Goal: Task Accomplishment & Management: Complete application form

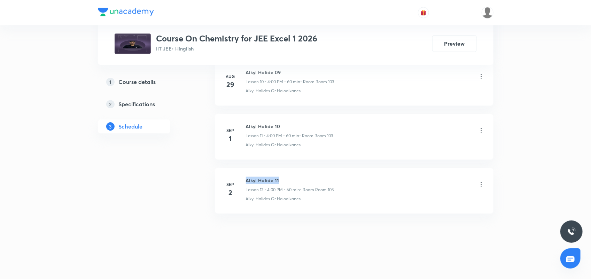
drag, startPoint x: 246, startPoint y: 177, endPoint x: 305, endPoint y: 177, distance: 58.5
click at [305, 177] on h6 "Alkyl Halide 11" at bounding box center [290, 179] width 88 height 7
copy h6 "Alkyl Halide 11"
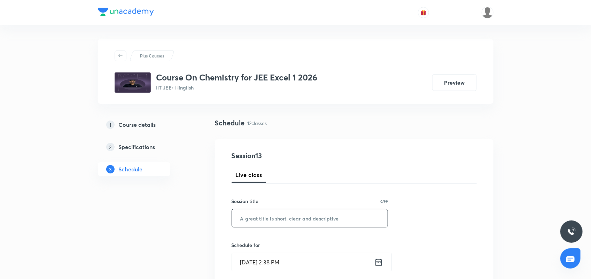
click at [254, 217] on input "text" at bounding box center [310, 218] width 156 height 18
paste input "Alkyl Halide 11"
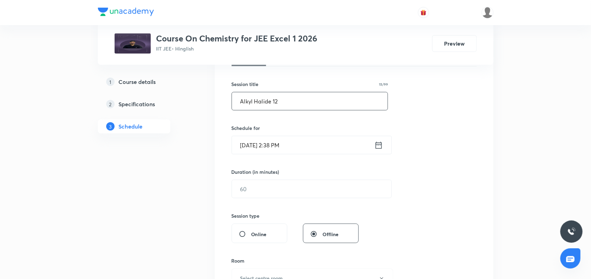
scroll to position [131, 0]
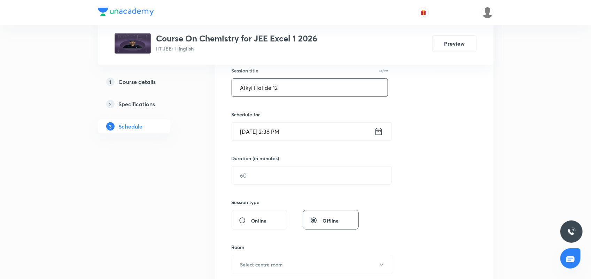
type input "Alkyl Halide 12"
click at [379, 131] on icon at bounding box center [378, 131] width 6 height 7
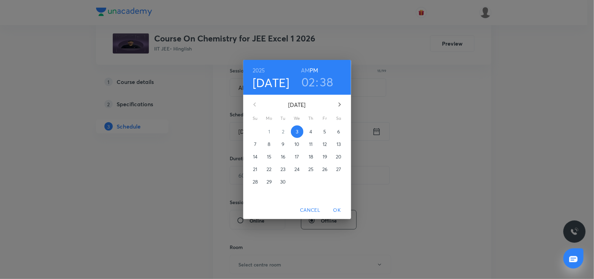
click at [307, 81] on h3 "02" at bounding box center [308, 81] width 14 height 15
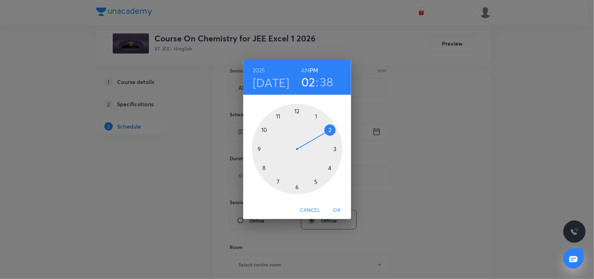
click at [329, 169] on div at bounding box center [297, 149] width 90 height 90
click at [298, 112] on div at bounding box center [297, 149] width 90 height 90
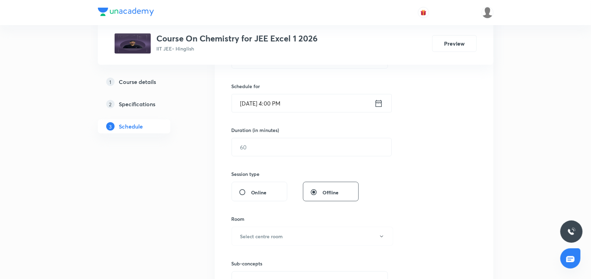
scroll to position [174, 0]
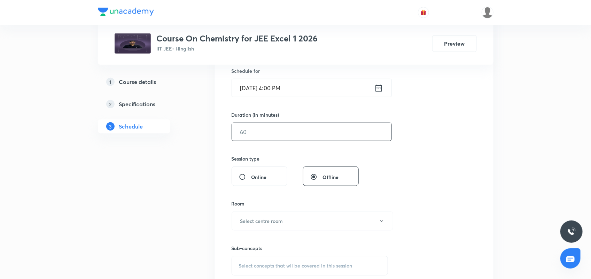
click at [290, 129] on input "text" at bounding box center [311, 132] width 159 height 18
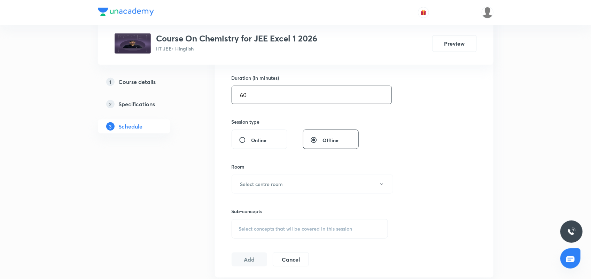
scroll to position [305, 0]
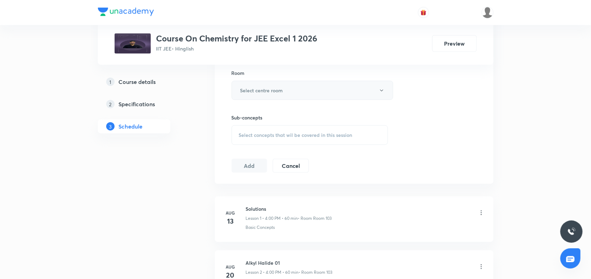
type input "60"
click at [280, 92] on h6 "Select centre room" at bounding box center [261, 90] width 43 height 7
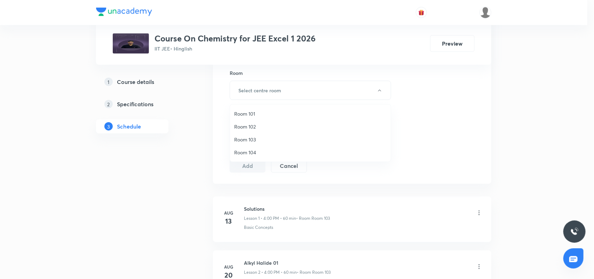
click at [253, 135] on li "Room 103" at bounding box center [310, 139] width 161 height 13
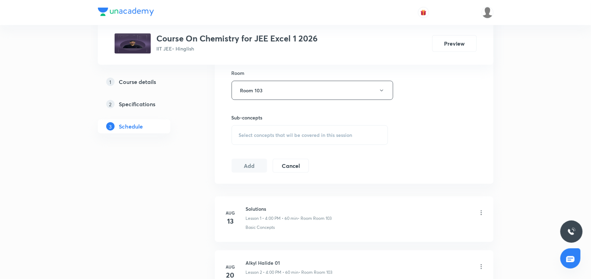
click at [279, 132] on span "Select concepts that wil be covered in this session" at bounding box center [295, 135] width 113 height 6
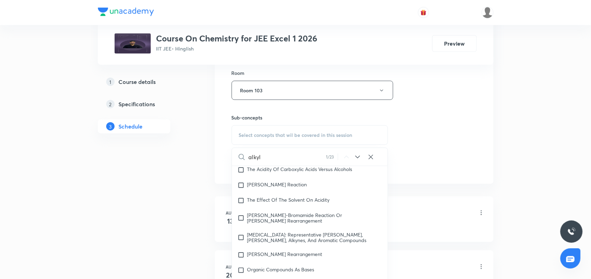
scroll to position [12174, 0]
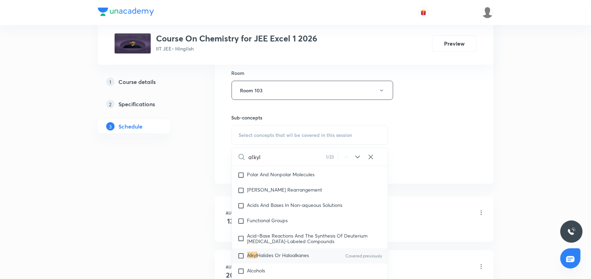
type input "alkyl"
click at [288, 250] on div "Alkyl Halides Or Haloalkanes Covered previously" at bounding box center [310, 255] width 156 height 15
checkbox input "true"
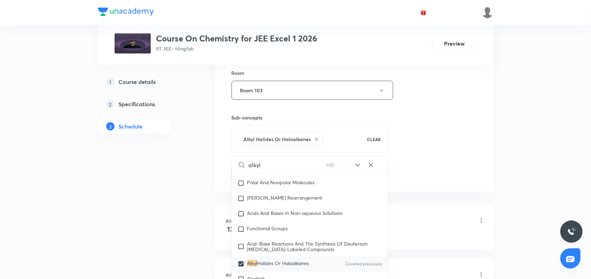
drag, startPoint x: 437, startPoint y: 126, endPoint x: 310, endPoint y: 159, distance: 130.6
click at [434, 127] on div "Session 13 Live class Session title 15/99 Alkyl Halide 12 ​ Schedule for Sep 3,…" at bounding box center [353, 13] width 245 height 335
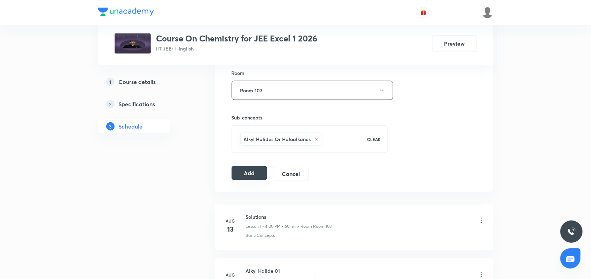
click at [256, 171] on button "Add" at bounding box center [249, 173] width 36 height 14
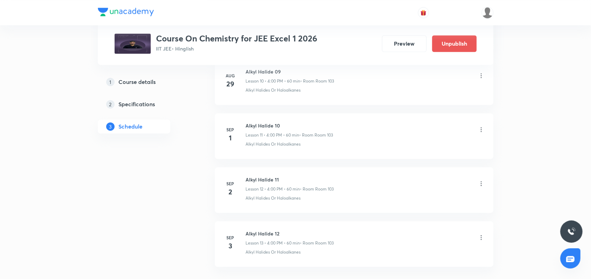
scroll to position [662, 0]
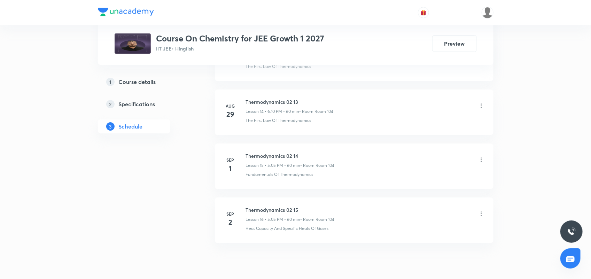
scroll to position [1145, 0]
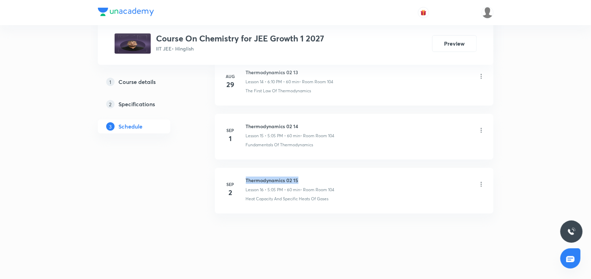
drag, startPoint x: 246, startPoint y: 179, endPoint x: 312, endPoint y: 173, distance: 66.8
click at [312, 173] on li "[DATE] Thermodynamics 02 15 Lesson 16 • 5:05 PM • 60 min • Room Room 104 Heat C…" at bounding box center [354, 191] width 278 height 46
copy h6 "Thermodynamics 02 15"
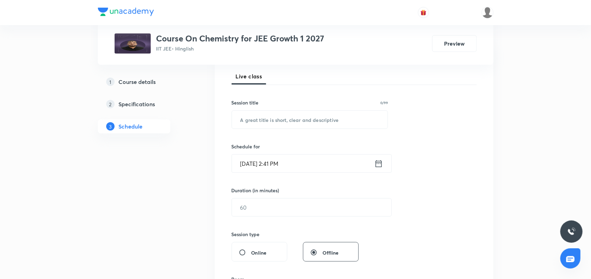
scroll to position [0, 0]
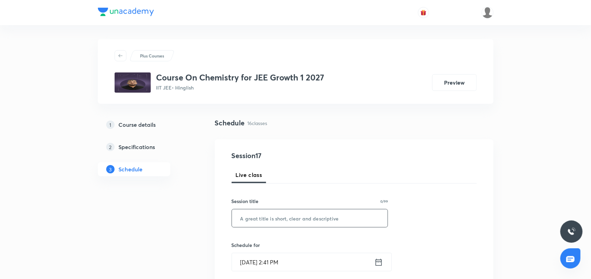
click at [282, 218] on input "text" at bounding box center [310, 218] width 156 height 18
paste input "Thermodynamics 02 15"
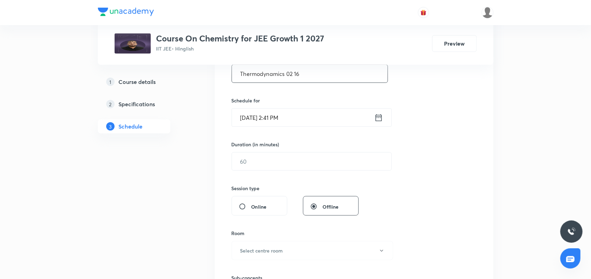
scroll to position [174, 0]
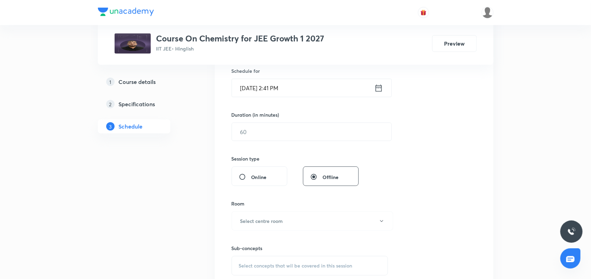
type input "Thermodynamics 02 16"
click at [377, 87] on icon at bounding box center [378, 87] width 6 height 7
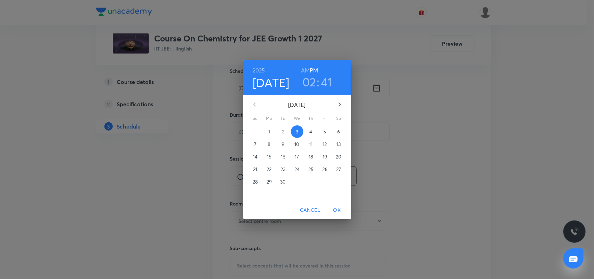
click at [307, 77] on h3 "02" at bounding box center [309, 81] width 14 height 15
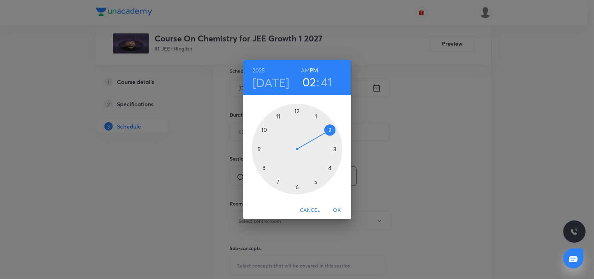
click at [316, 182] on div at bounding box center [297, 149] width 90 height 90
click at [316, 116] on div at bounding box center [297, 149] width 90 height 90
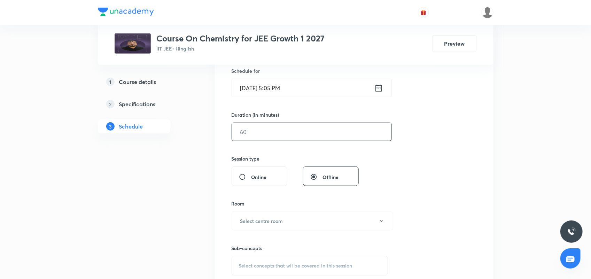
click at [275, 130] on input "text" at bounding box center [311, 132] width 159 height 18
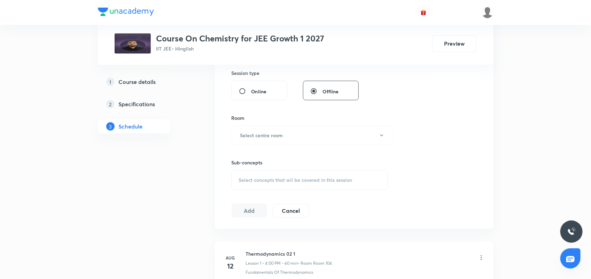
scroll to position [261, 0]
type input "60"
click at [271, 133] on h6 "Select centre room" at bounding box center [261, 133] width 43 height 7
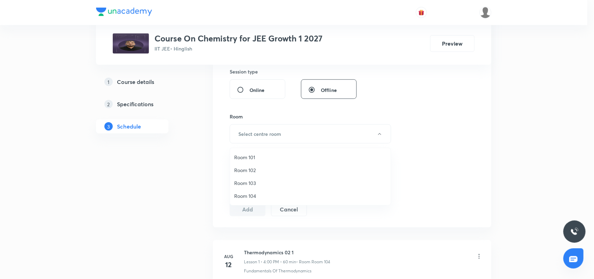
click at [251, 195] on span "Room 104" at bounding box center [310, 195] width 152 height 7
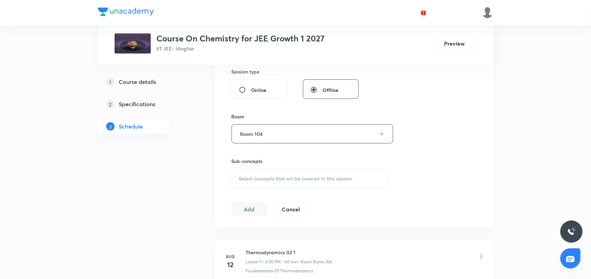
click at [271, 178] on span "Select concepts that wil be covered in this session" at bounding box center [295, 179] width 113 height 6
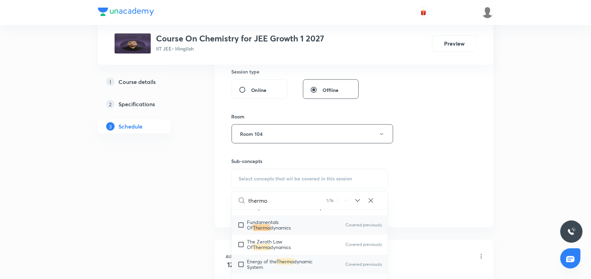
scroll to position [1132, 0]
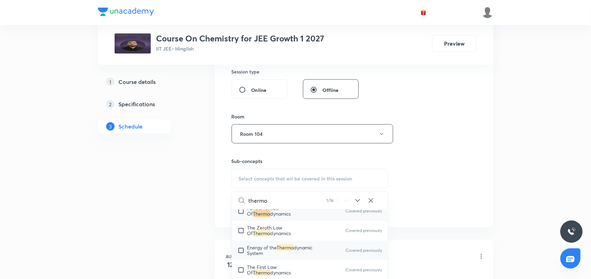
type input "thermo"
click at [285, 249] on mark "Thermo" at bounding box center [285, 247] width 17 height 7
checkbox input "true"
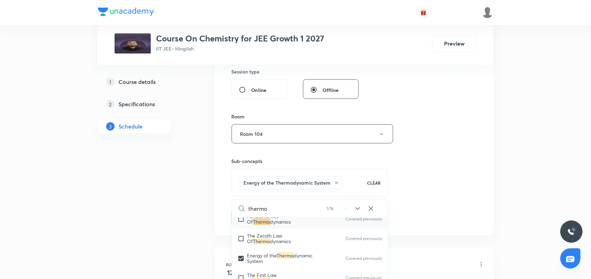
click at [415, 129] on div "Session 17 Live class Session title 20/99 Thermodynamics 02 16 ​ Schedule for […" at bounding box center [353, 56] width 245 height 335
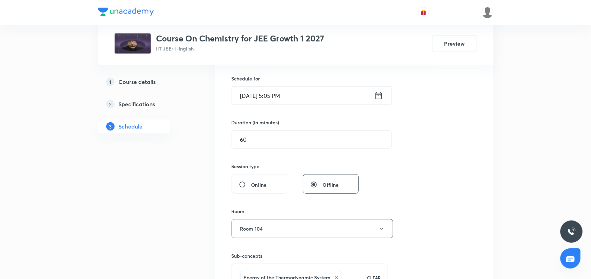
scroll to position [261, 0]
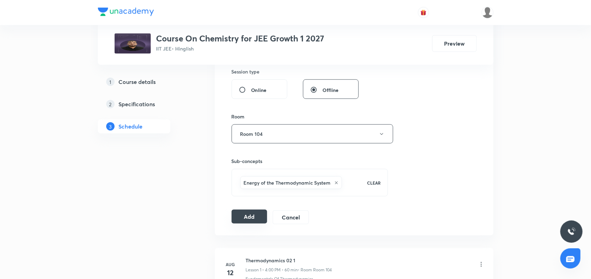
click at [248, 214] on button "Add" at bounding box center [249, 216] width 36 height 14
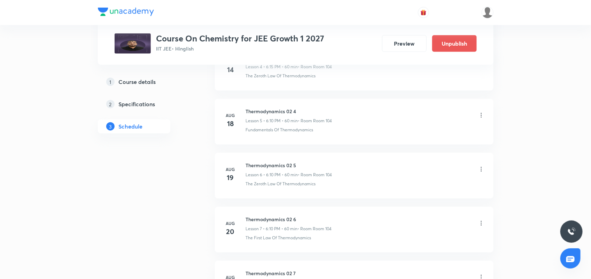
scroll to position [522, 0]
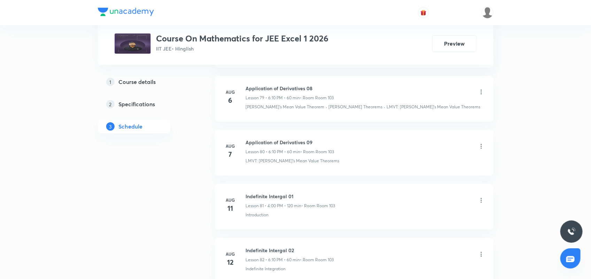
scroll to position [4655, 0]
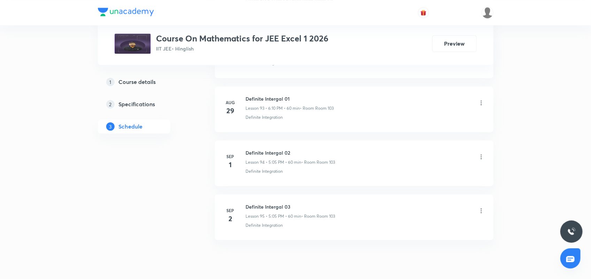
scroll to position [5419, 0]
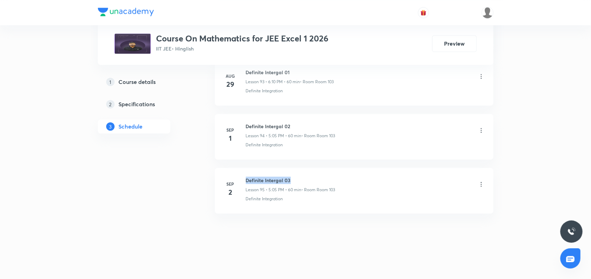
drag, startPoint x: 245, startPoint y: 180, endPoint x: 321, endPoint y: 176, distance: 75.3
click at [321, 176] on li "Sep 2 Definite Intergal 03 Lesson 95 • 5:05 PM • 60 min • Room Room 103 Definit…" at bounding box center [354, 191] width 278 height 46
copy h6 "Definite Intergal 03"
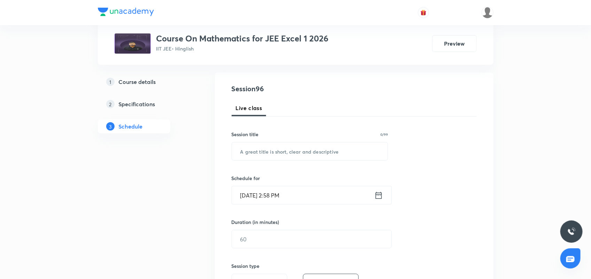
scroll to position [0, 0]
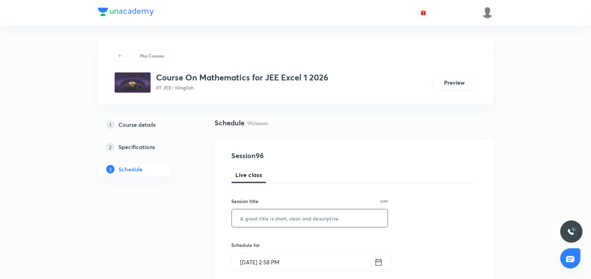
click at [288, 216] on input "text" at bounding box center [310, 218] width 156 height 18
paste input "Definite Intergal 03"
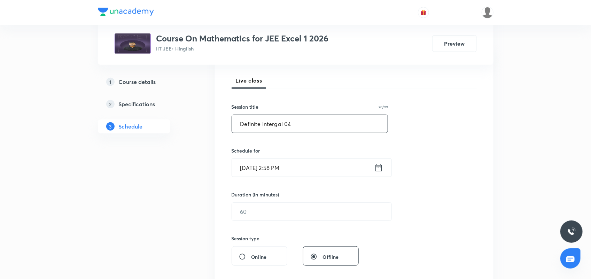
scroll to position [131, 0]
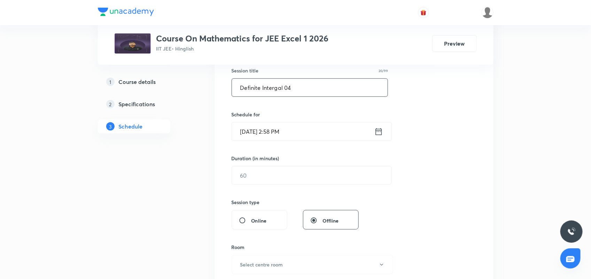
type input "Definite Intergal 04"
click at [378, 129] on icon at bounding box center [378, 132] width 9 height 10
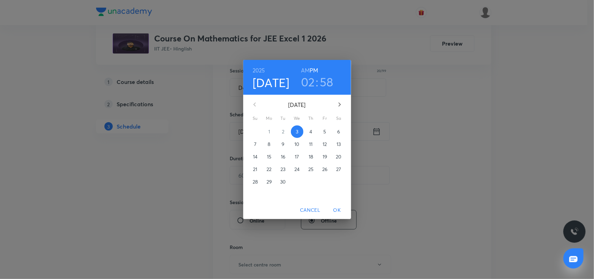
click at [309, 79] on h3 "02" at bounding box center [308, 81] width 14 height 15
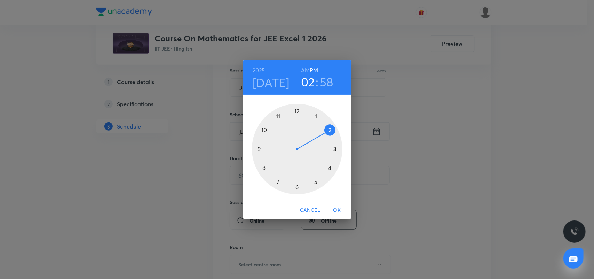
click at [316, 181] on div at bounding box center [297, 149] width 90 height 90
click at [316, 117] on div at bounding box center [297, 149] width 90 height 90
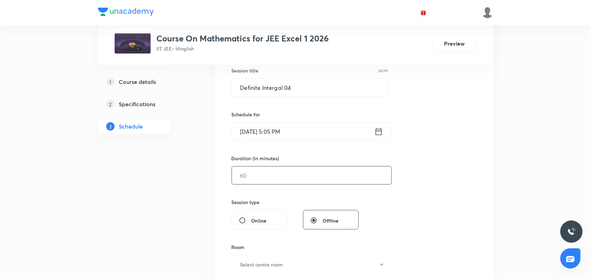
click at [272, 182] on input "text" at bounding box center [311, 175] width 159 height 18
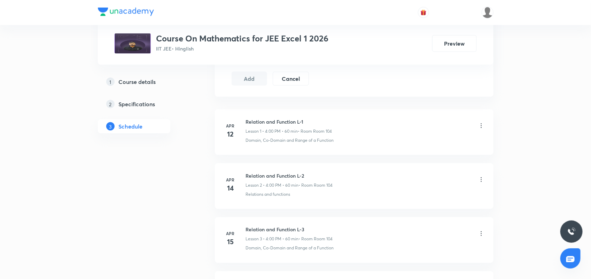
scroll to position [218, 0]
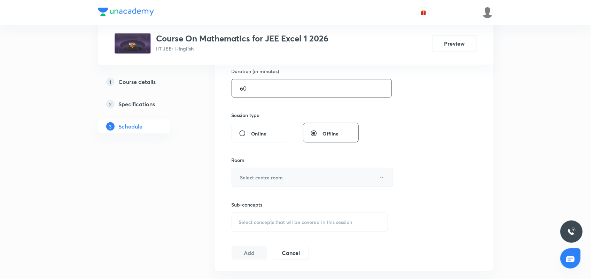
type input "60"
click at [300, 184] on button "Select centre room" at bounding box center [311, 177] width 161 height 19
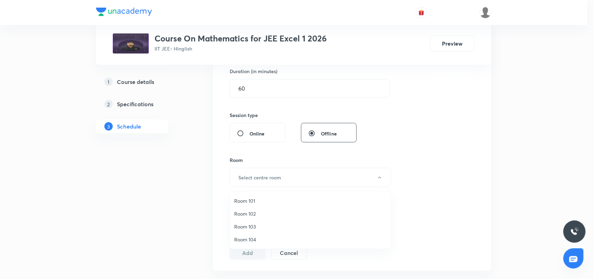
click at [248, 228] on span "Room 103" at bounding box center [310, 226] width 152 height 7
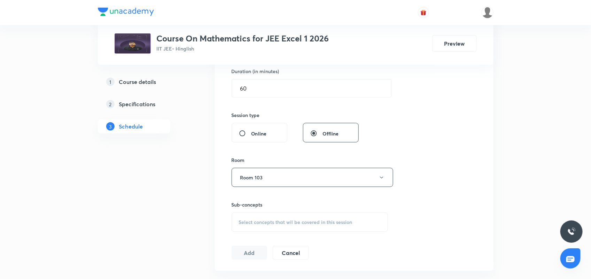
drag, startPoint x: 275, startPoint y: 224, endPoint x: 336, endPoint y: 221, distance: 61.0
click at [276, 224] on span "Select concepts that wil be covered in this session" at bounding box center [295, 222] width 113 height 6
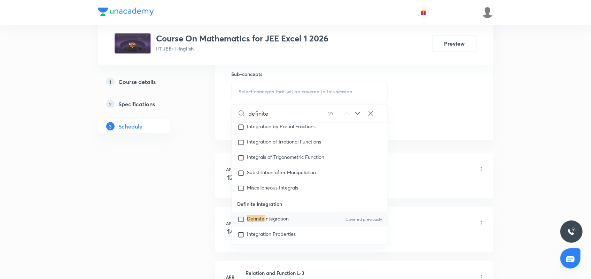
scroll to position [5936, 0]
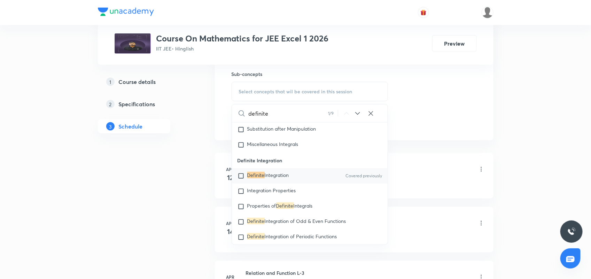
type input "definite"
click at [288, 172] on span "Integration" at bounding box center [276, 175] width 24 height 7
checkbox input "true"
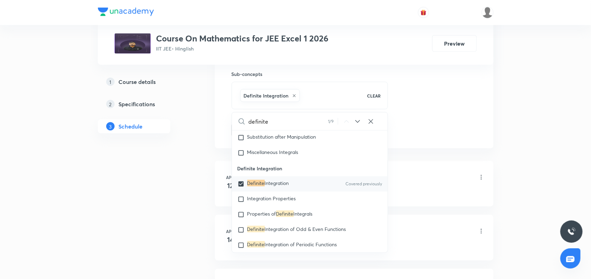
drag, startPoint x: 410, startPoint y: 86, endPoint x: 350, endPoint y: 117, distance: 66.9
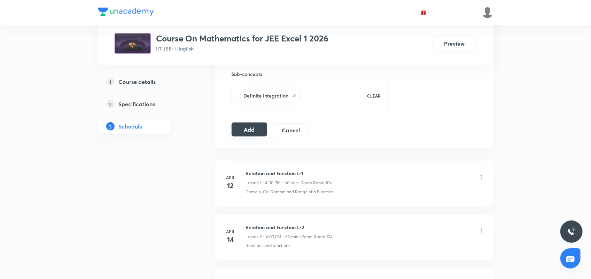
click at [258, 133] on button "Add" at bounding box center [249, 129] width 36 height 14
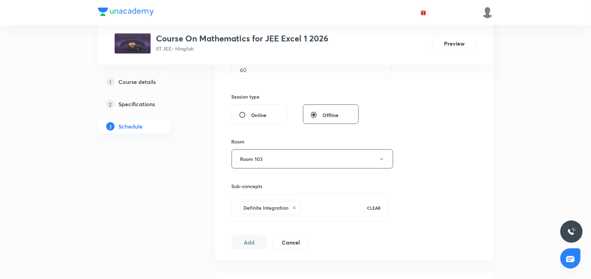
scroll to position [174, 0]
